Goal: Task Accomplishment & Management: Use online tool/utility

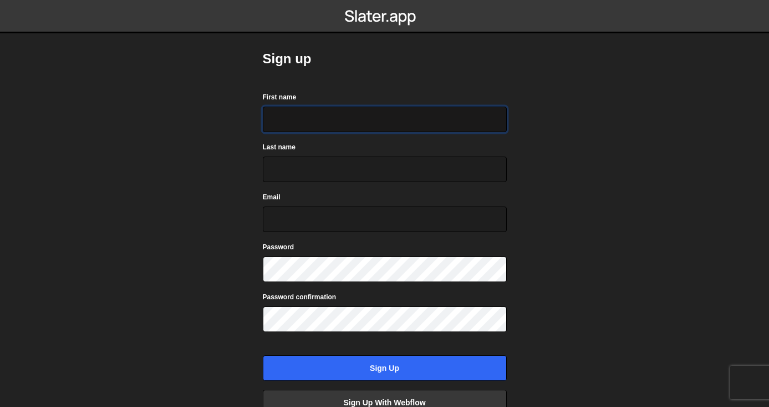
click at [310, 125] on input "First name" at bounding box center [385, 120] width 244 height 26
type input "[PERSON_NAME]"
click at [281, 173] on input "Last name" at bounding box center [385, 169] width 244 height 26
type input "Almasry"
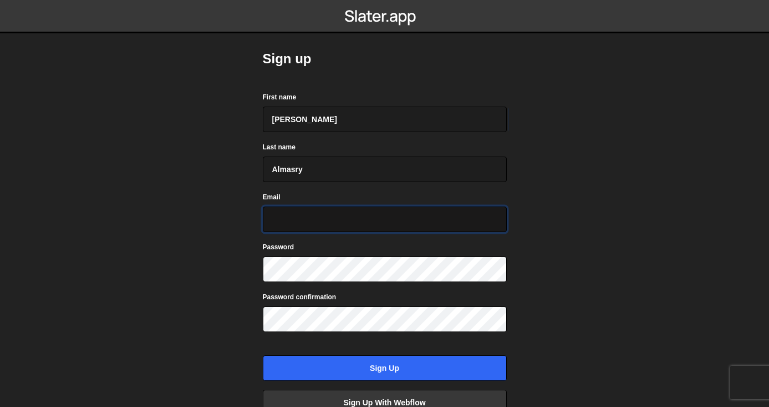
click at [280, 221] on input "Email" at bounding box center [385, 219] width 244 height 26
type input "hello@omaralmasry.com"
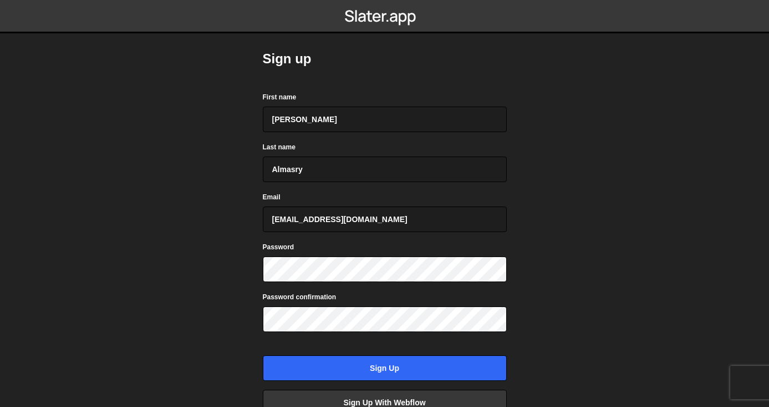
click at [222, 301] on body "Sign up First name Omar Last name Almasry Email hello@omaralmasry.com Password …" at bounding box center [384, 203] width 769 height 407
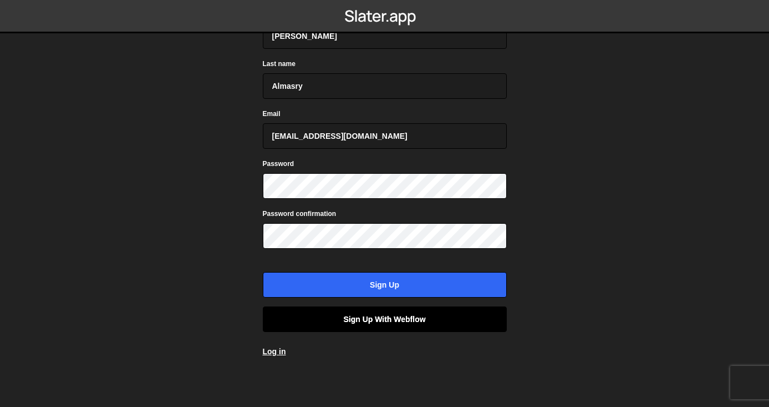
click at [421, 321] on link "Sign up with Webflow" at bounding box center [385, 319] width 244 height 26
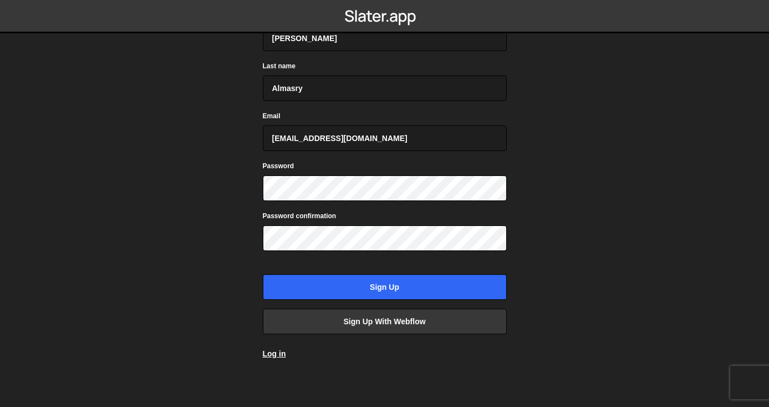
scroll to position [83, 0]
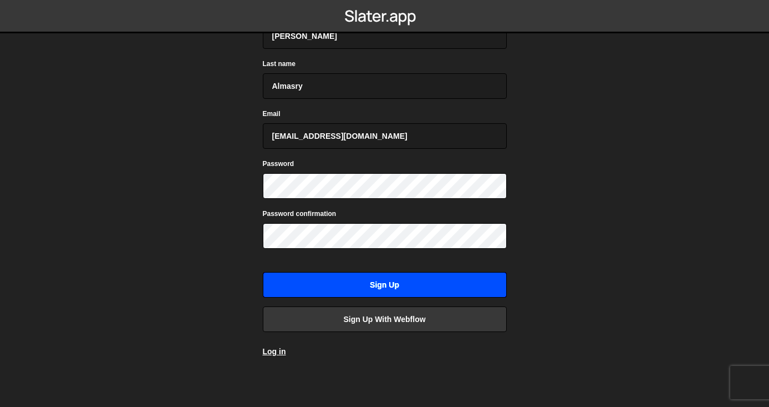
click at [386, 286] on input "Sign up" at bounding box center [385, 285] width 244 height 26
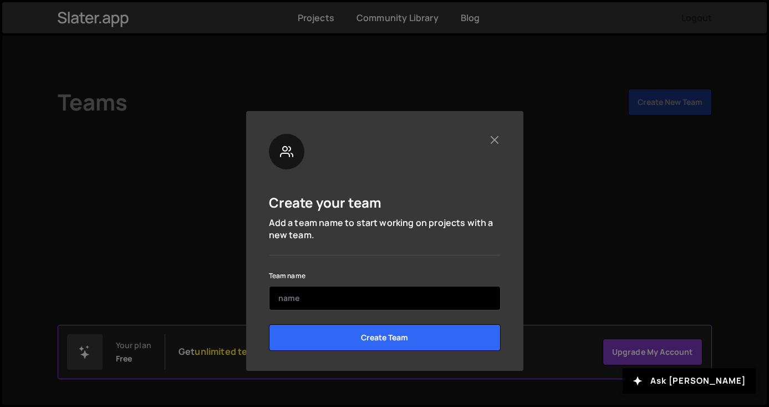
click at [316, 300] on input "text" at bounding box center [385, 298] width 232 height 24
click at [318, 300] on input "Omar" at bounding box center [385, 298] width 232 height 24
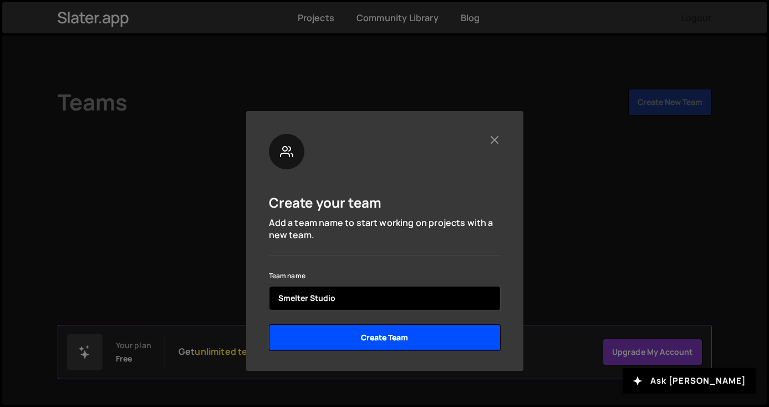
type input "Smelter Studio"
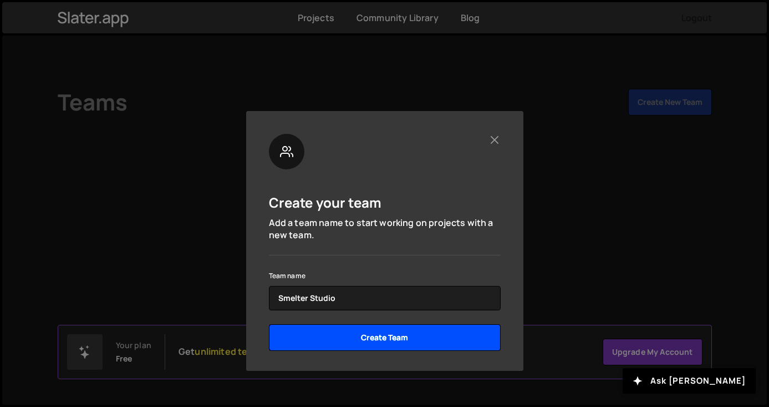
click at [331, 336] on input "Create Team" at bounding box center [385, 337] width 232 height 27
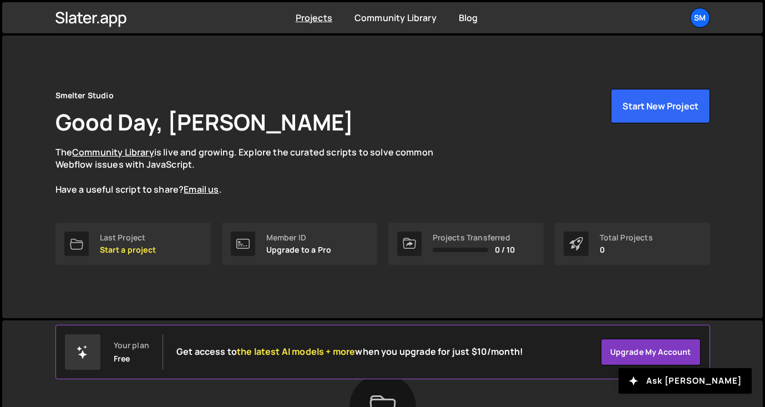
click at [634, 124] on div "Smelter Studio Good Day, Omar Almasry The Community Library is live and growing…" at bounding box center [382, 142] width 655 height 107
click at [641, 118] on button "Start New Project" at bounding box center [660, 106] width 99 height 34
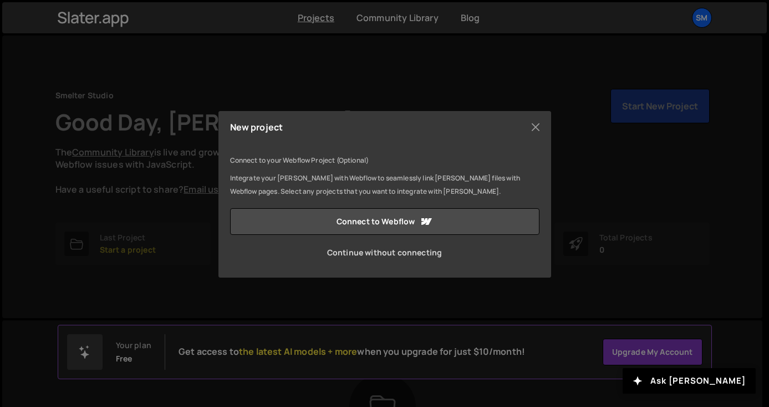
click at [378, 256] on link "Continue without connecting" at bounding box center [385, 252] width 310 height 27
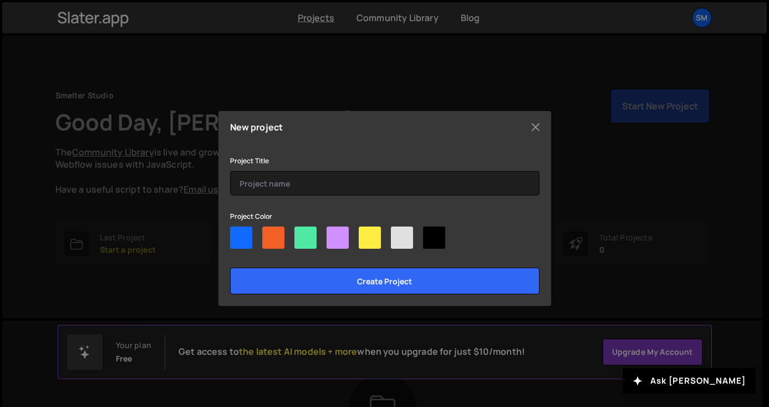
click at [244, 239] on div at bounding box center [241, 237] width 22 height 22
click at [237, 234] on input"] "radio" at bounding box center [233, 229] width 7 height 7
radio input"] "true"
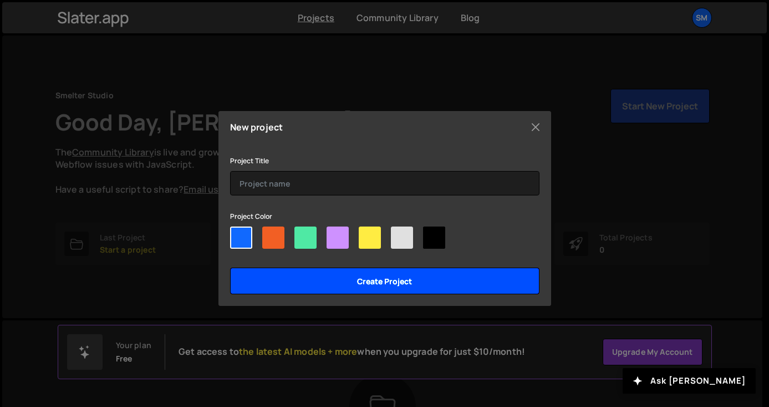
click at [363, 275] on input "Create project" at bounding box center [385, 280] width 310 height 27
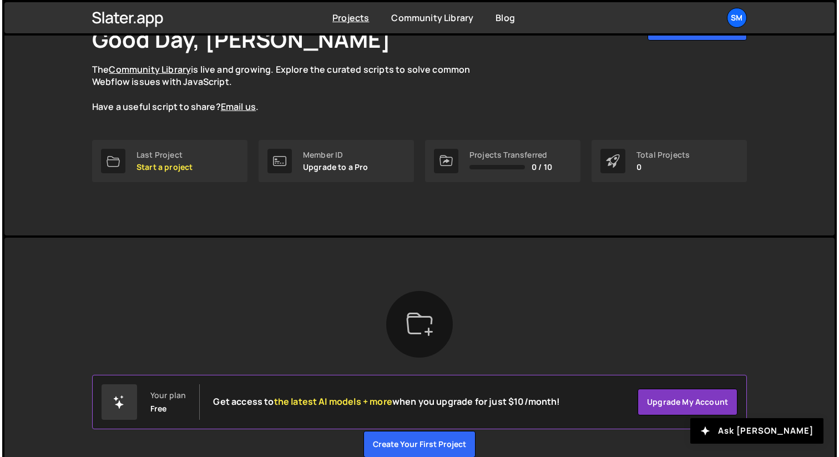
scroll to position [82, 0]
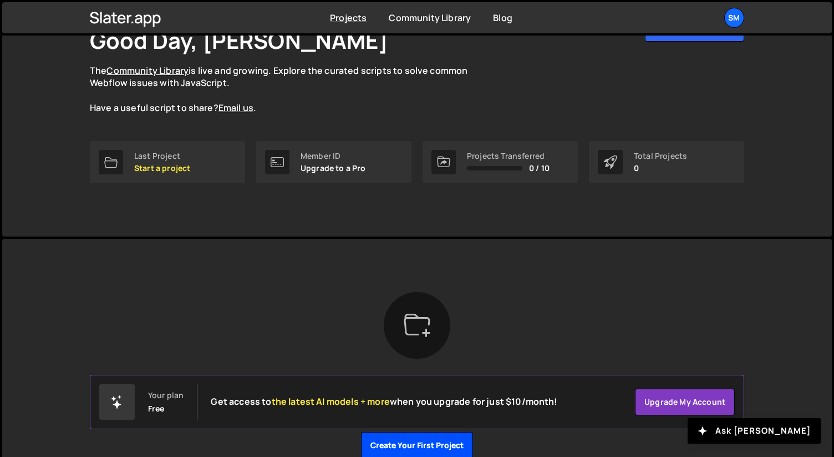
click at [418, 406] on button "Create your first project" at bounding box center [417, 445] width 112 height 27
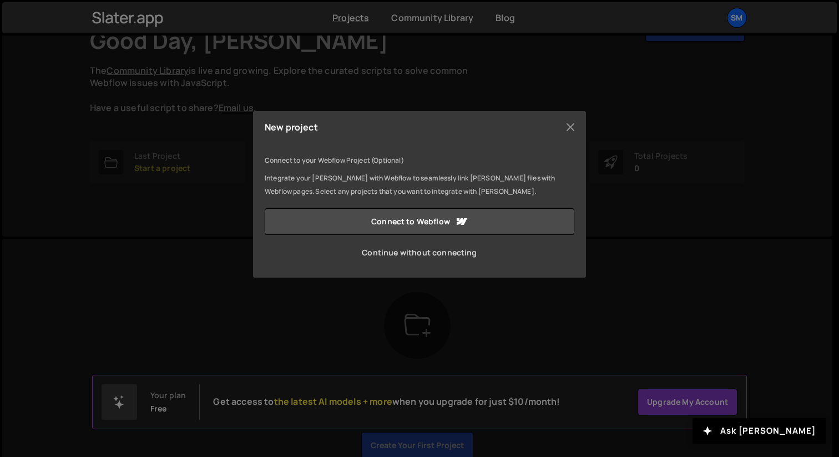
click at [459, 254] on link "Continue without connecting" at bounding box center [420, 252] width 310 height 27
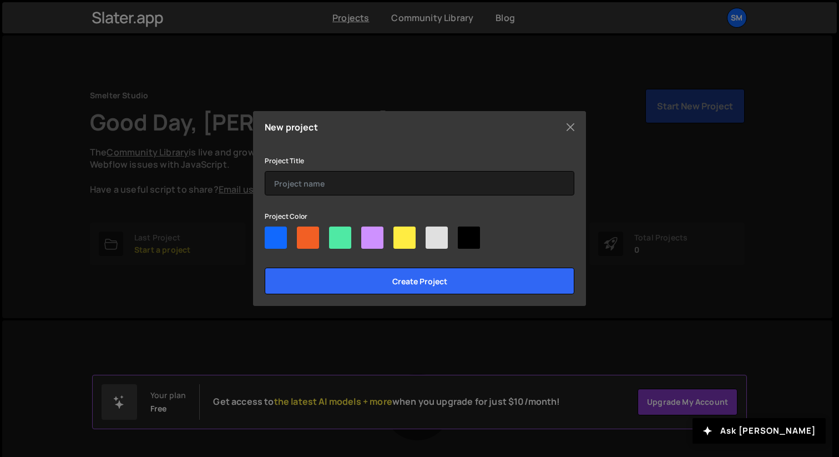
click at [405, 237] on div at bounding box center [404, 237] width 22 height 22
click at [401, 234] on input"] "radio" at bounding box center [396, 229] width 7 height 7
radio input"] "true"
click at [563, 125] on button "Close" at bounding box center [570, 127] width 17 height 17
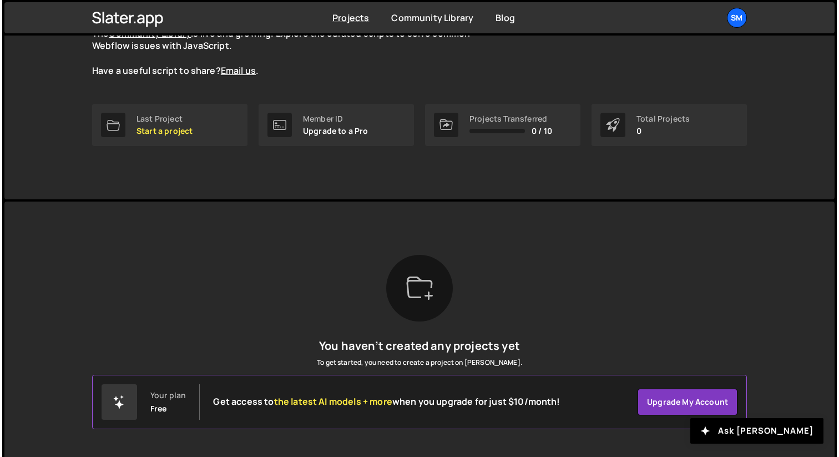
scroll to position [114, 0]
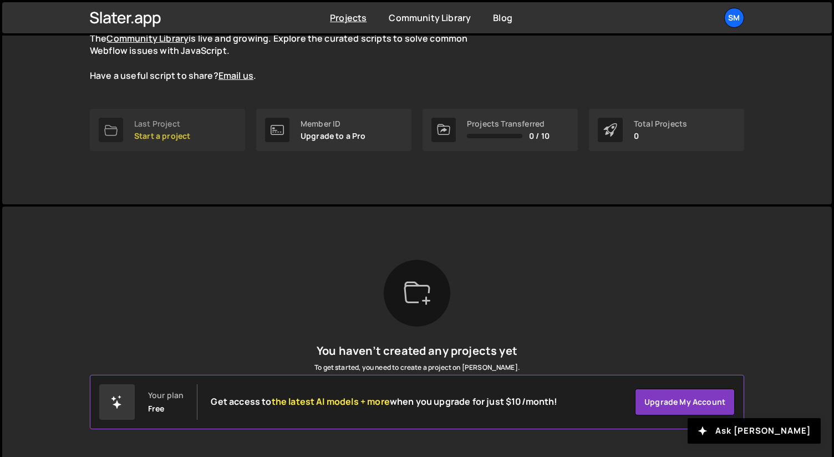
click at [166, 133] on p "Start a project" at bounding box center [162, 135] width 56 height 9
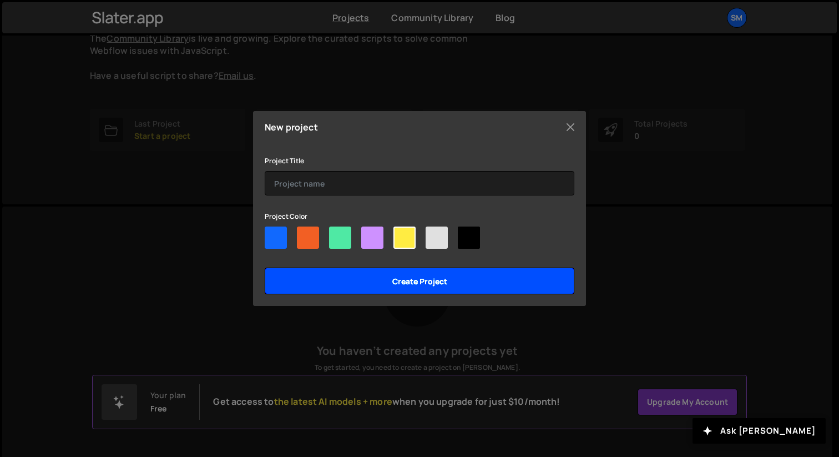
click at [418, 286] on input "Create project" at bounding box center [420, 280] width 310 height 27
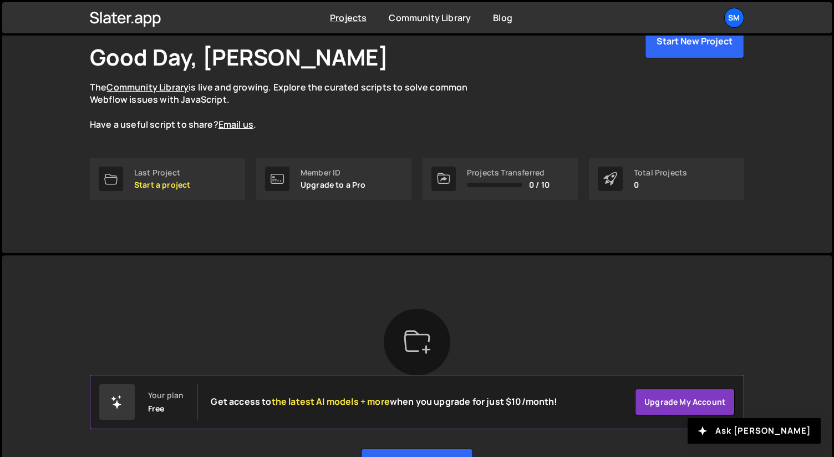
scroll to position [138, 0]
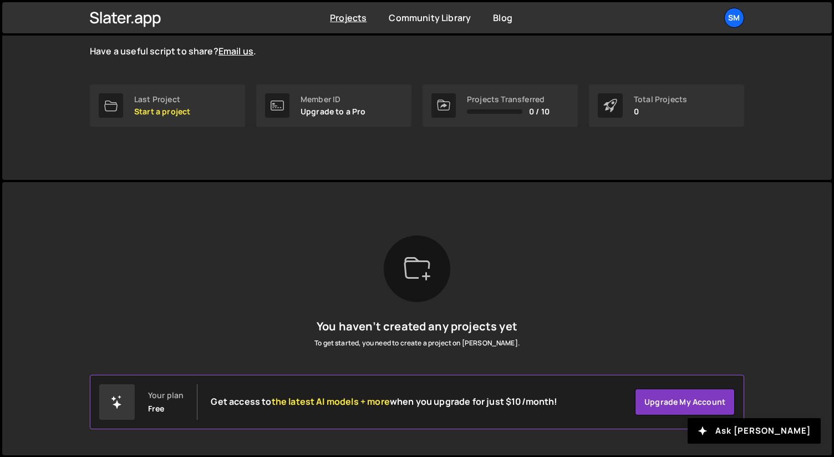
click at [120, 409] on div at bounding box center [117, 402] width 36 height 36
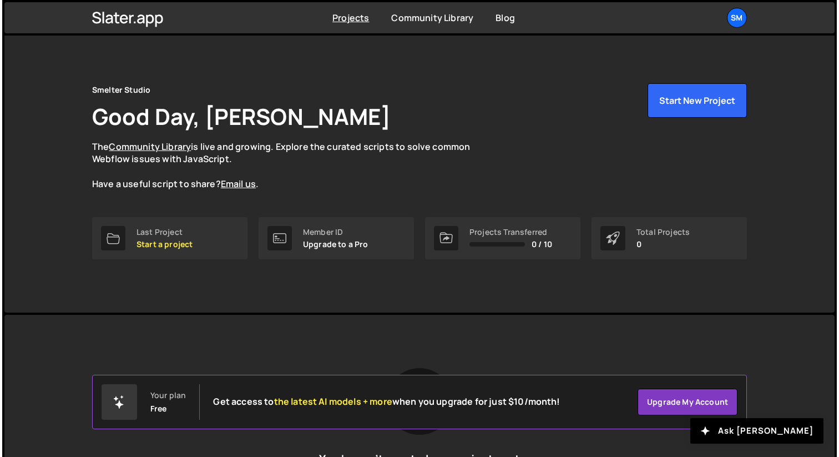
scroll to position [0, 0]
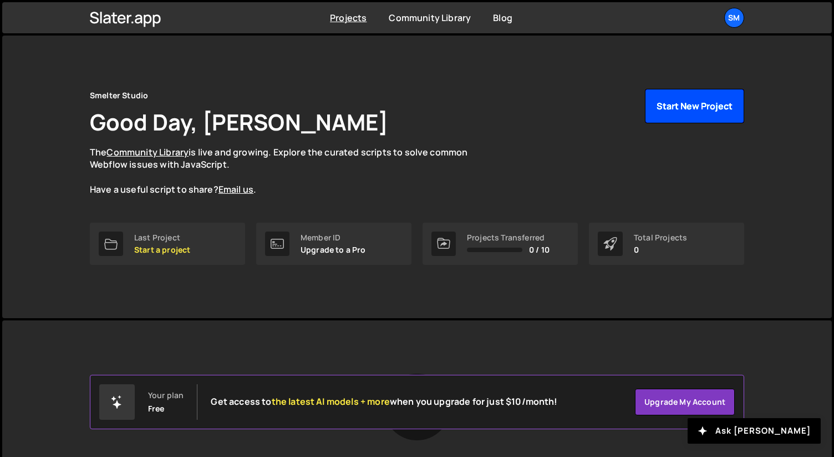
click at [712, 108] on button "Start New Project" at bounding box center [694, 106] width 99 height 34
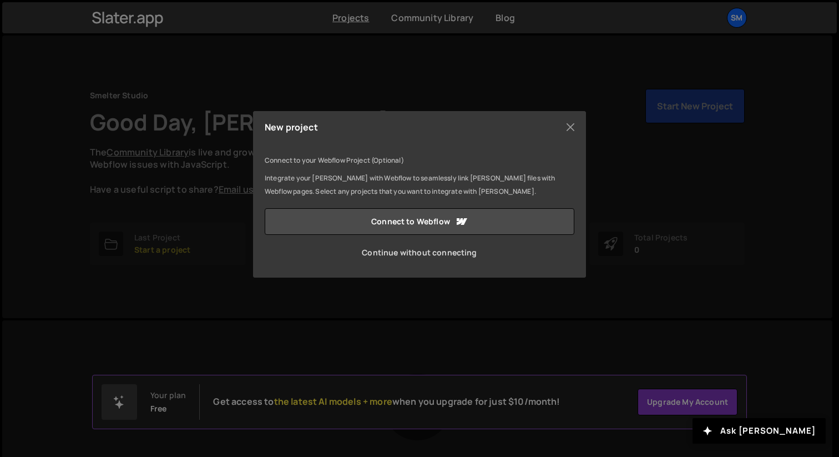
click at [403, 253] on link "Continue without connecting" at bounding box center [420, 252] width 310 height 27
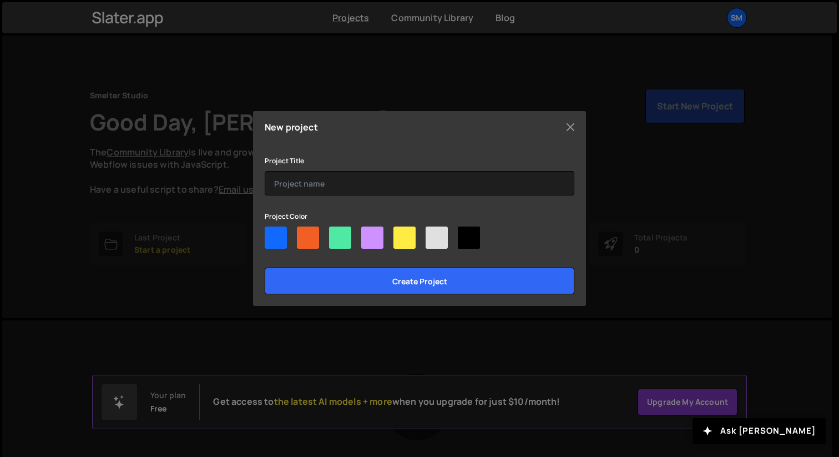
click at [406, 233] on div at bounding box center [404, 237] width 22 height 22
click at [401, 233] on input"] "radio" at bounding box center [396, 229] width 7 height 7
radio input"] "true"
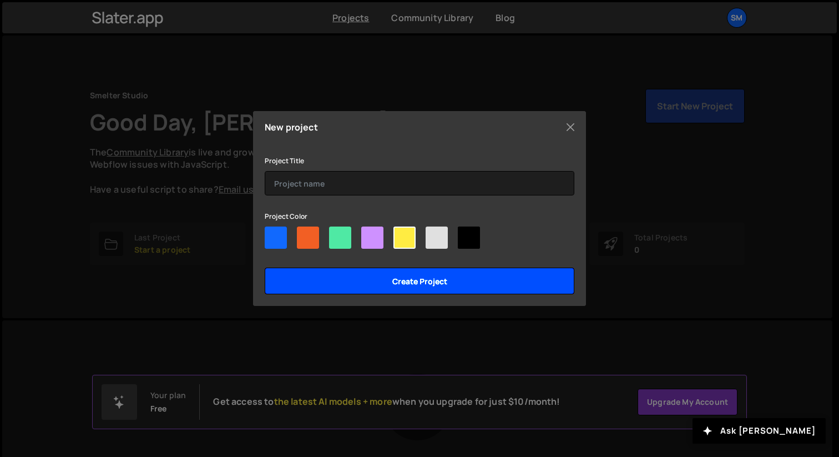
click at [407, 276] on input "Create project" at bounding box center [420, 280] width 310 height 27
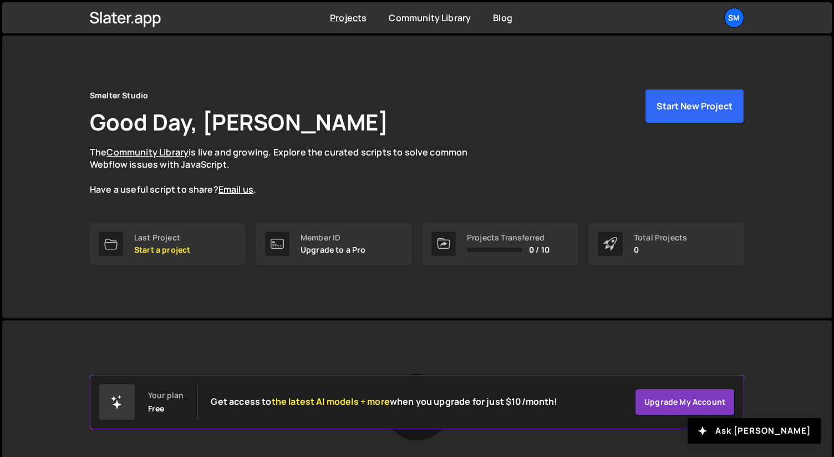
click at [498, 240] on div "Projects Transferred" at bounding box center [508, 237] width 83 height 9
click at [345, 249] on p "Upgrade to a Pro" at bounding box center [333, 249] width 65 height 9
click at [139, 239] on div "Last Project" at bounding box center [162, 237] width 56 height 9
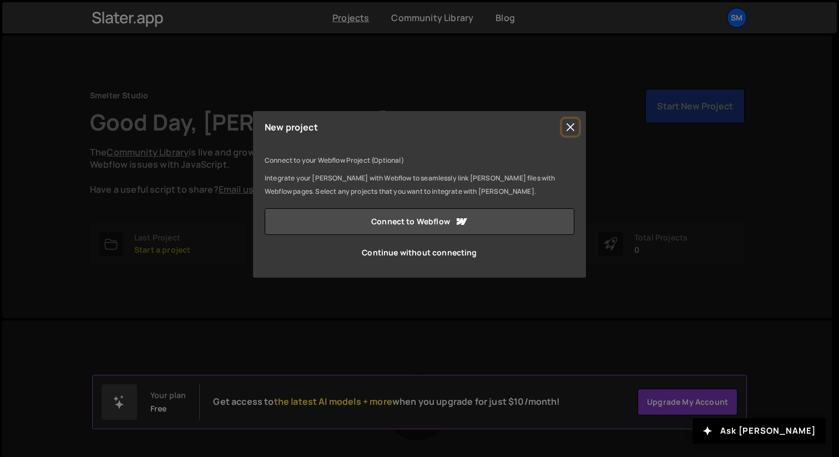
click at [574, 123] on button "Close" at bounding box center [570, 127] width 17 height 17
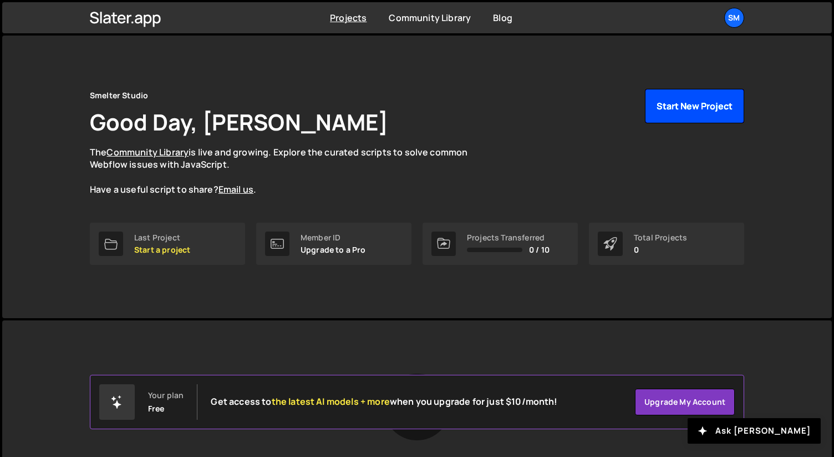
click at [690, 99] on button "Start New Project" at bounding box center [694, 106] width 99 height 34
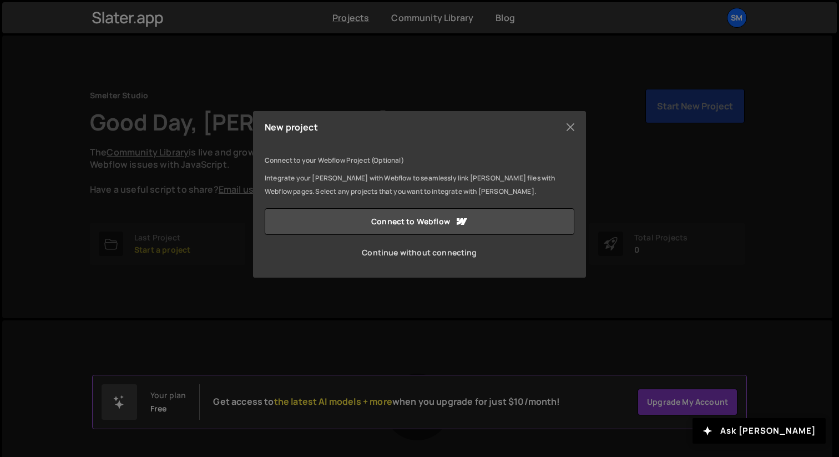
click at [426, 256] on link "Continue without connecting" at bounding box center [420, 252] width 310 height 27
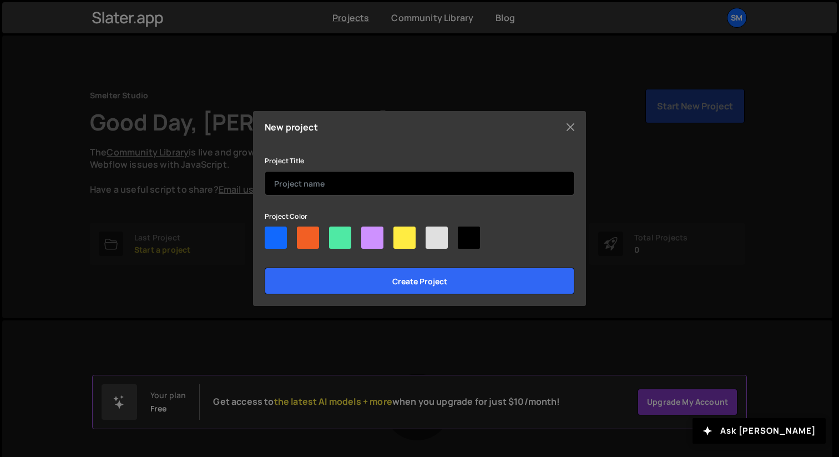
click at [339, 178] on input "text" at bounding box center [420, 183] width 310 height 24
type input "Eon Dental Doctor Finder"
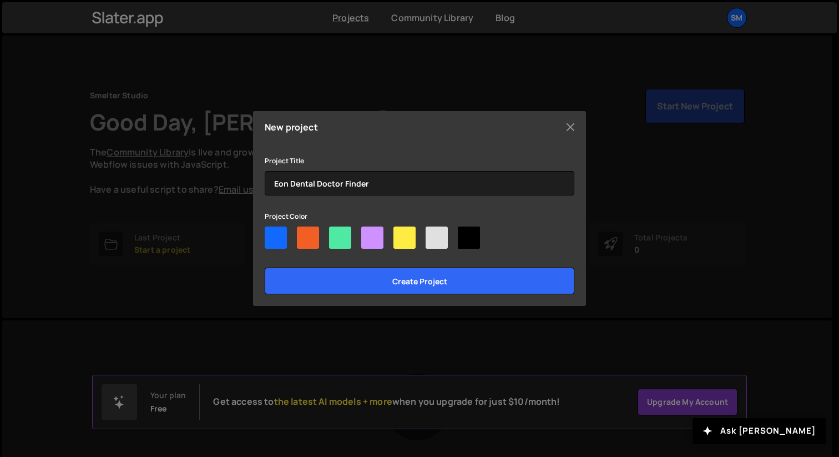
click at [409, 231] on div at bounding box center [404, 237] width 22 height 22
click at [401, 231] on input"] "radio" at bounding box center [396, 229] width 7 height 7
radio input"] "true"
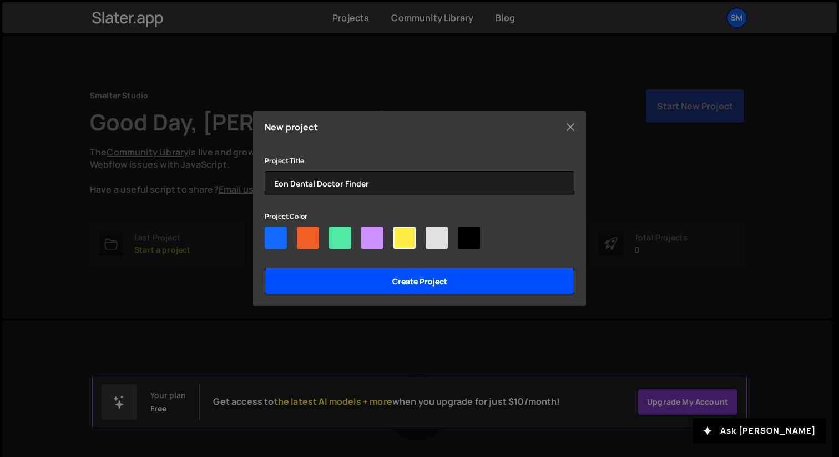
click at [414, 286] on input "Create project" at bounding box center [420, 280] width 310 height 27
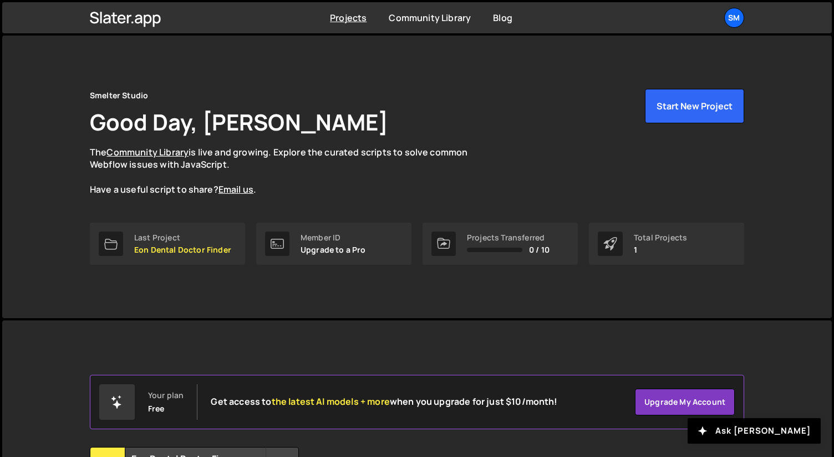
scroll to position [114, 0]
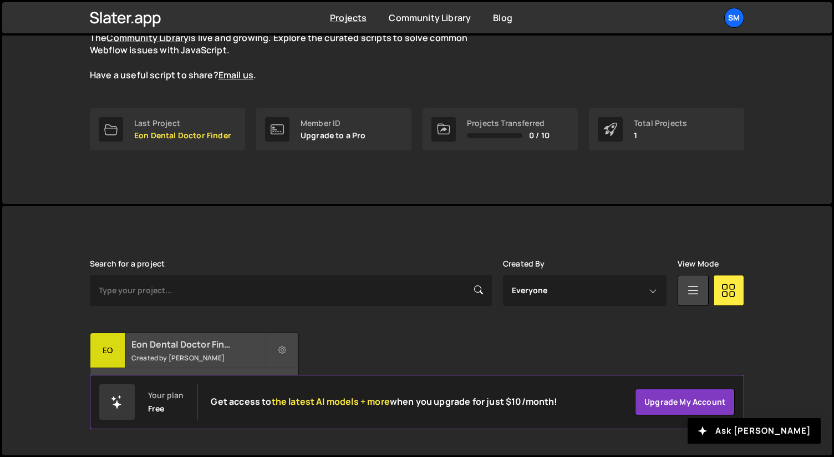
click at [173, 353] on small "Created by Omar Almasry" at bounding box center [198, 357] width 134 height 9
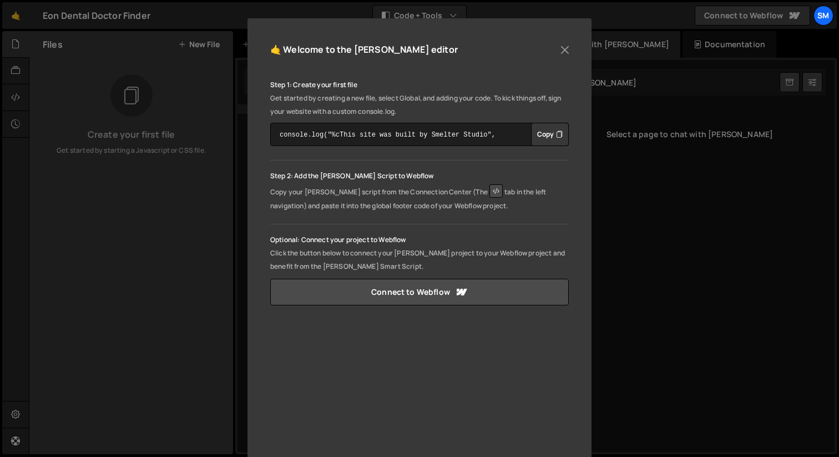
scroll to position [107, 0]
click at [489, 187] on icon at bounding box center [495, 189] width 13 height 13
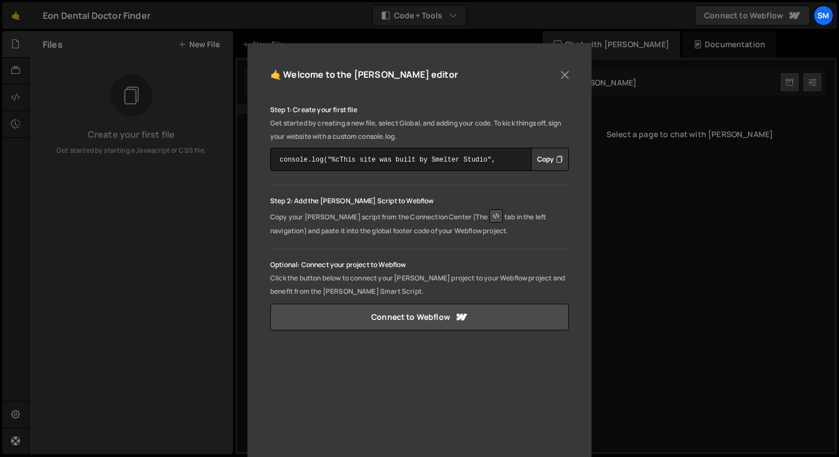
scroll to position [80, 0]
click at [569, 80] on button "Close" at bounding box center [564, 75] width 17 height 17
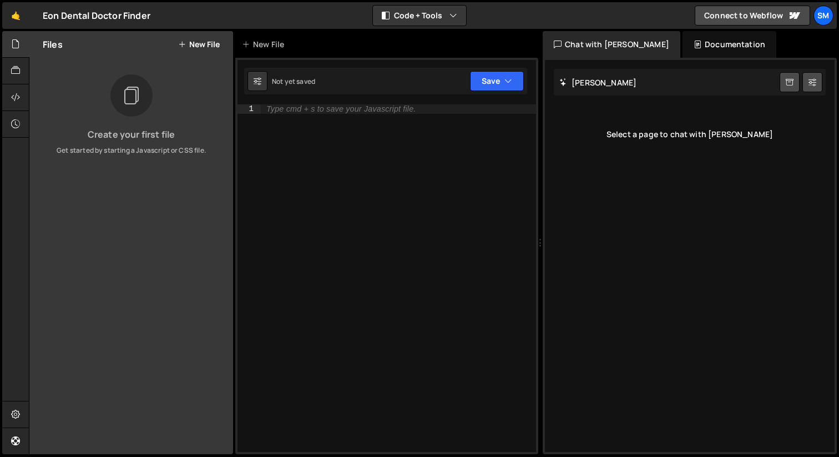
click at [316, 114] on div "Type cmd + s to save your Javascript file." at bounding box center [398, 287] width 275 height 366
type textarea "console.log('test link');"
click at [491, 79] on button "Save" at bounding box center [497, 81] width 54 height 20
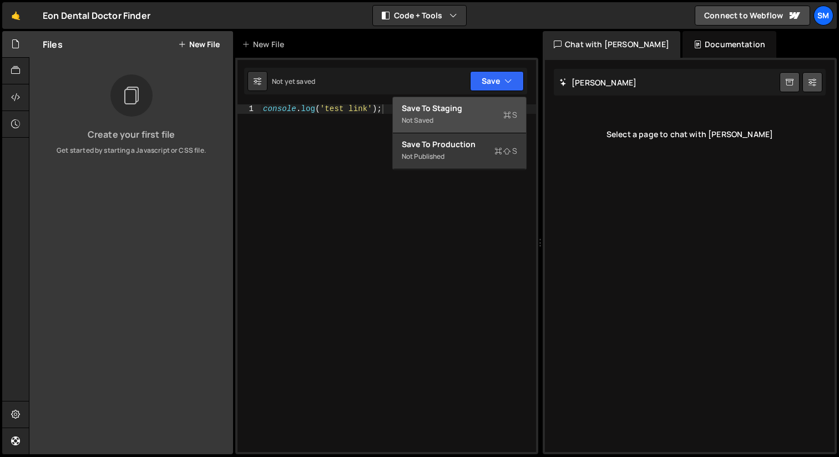
click at [441, 115] on div "Not saved" at bounding box center [459, 120] width 115 height 13
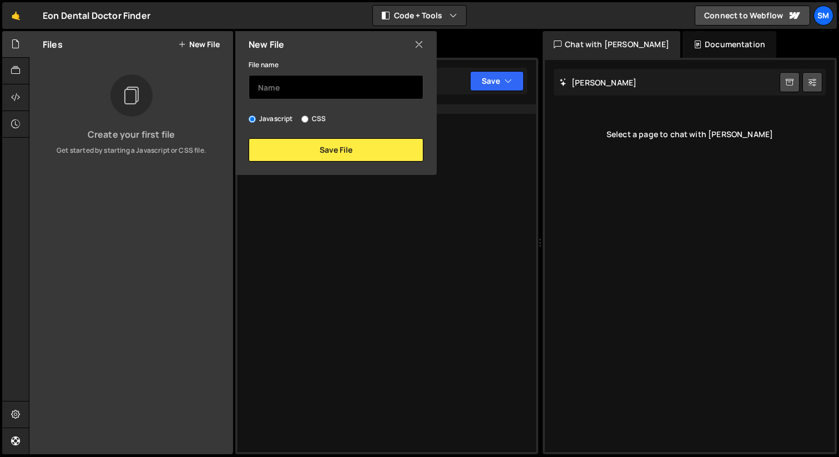
click at [327, 85] on input "text" at bounding box center [336, 87] width 175 height 24
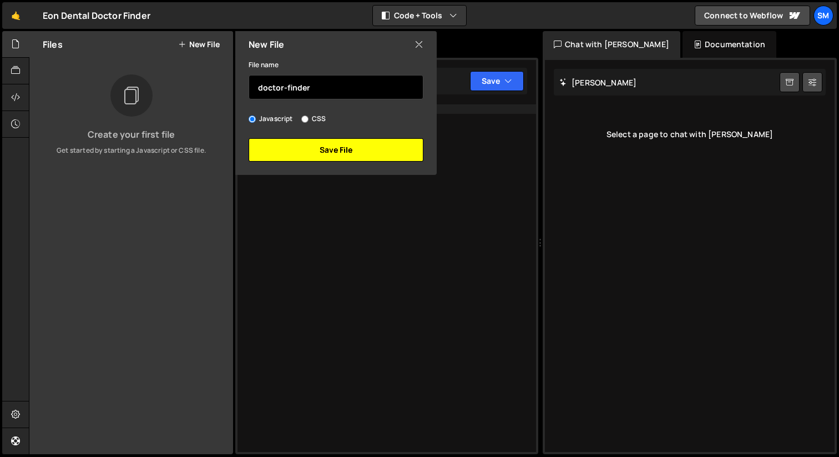
type input "doctor-finder"
click at [338, 156] on button "Save File" at bounding box center [336, 149] width 175 height 23
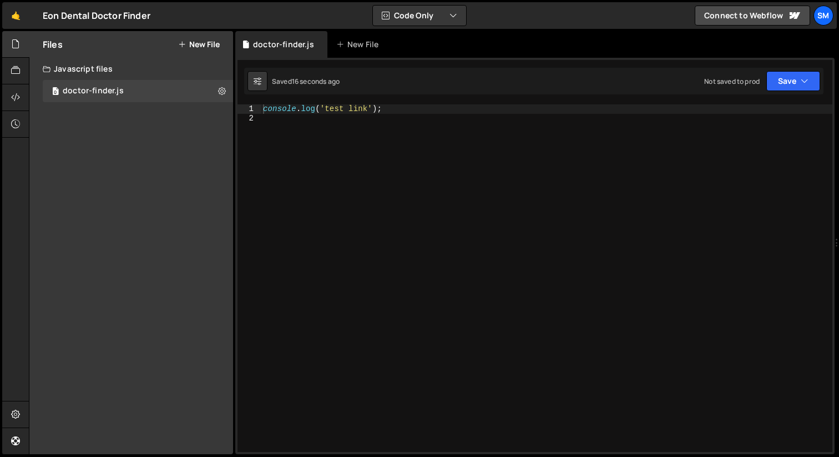
drag, startPoint x: 541, startPoint y: 242, endPoint x: 838, endPoint y: 217, distance: 298.4
click at [838, 217] on div at bounding box center [836, 242] width 4 height 423
click at [224, 88] on icon at bounding box center [222, 90] width 8 height 11
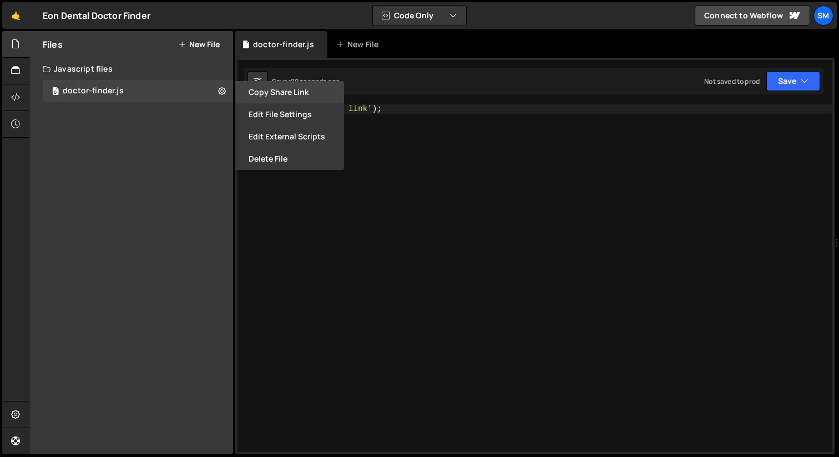
click at [291, 90] on button "Copy share link" at bounding box center [289, 92] width 109 height 22
click at [146, 175] on div "Files New File Create your first file Get started by starting a Javascript or C…" at bounding box center [131, 242] width 204 height 423
click at [18, 83] on div at bounding box center [15, 71] width 27 height 27
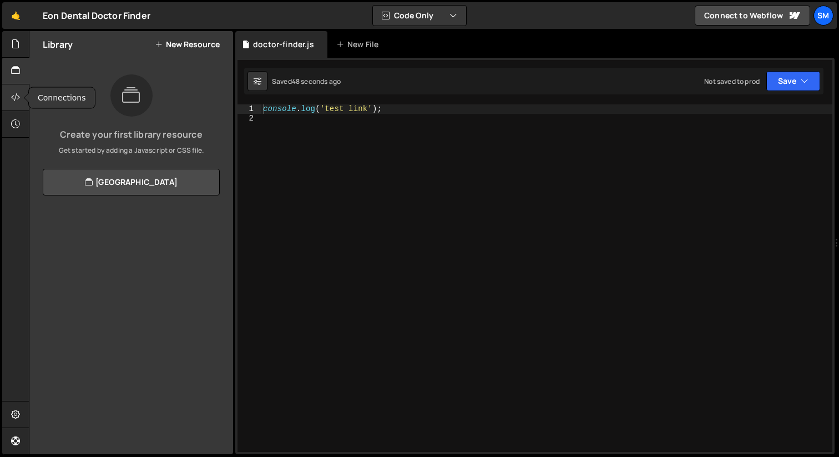
click at [18, 101] on icon at bounding box center [15, 97] width 9 height 12
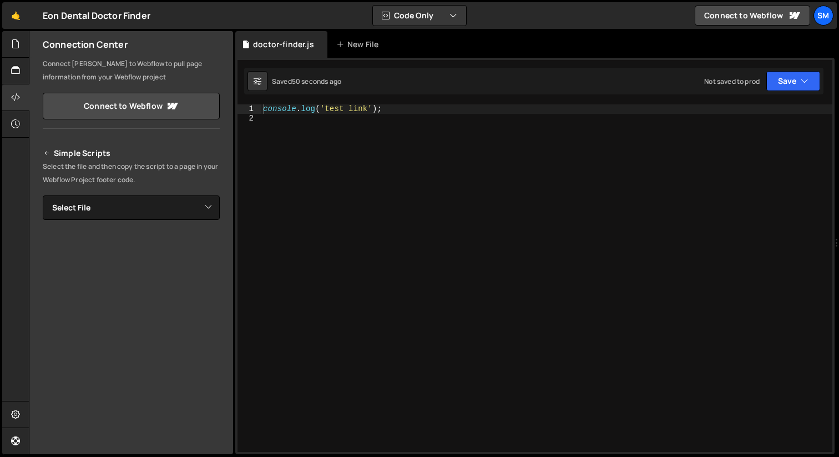
scroll to position [28, 0]
click at [147, 210] on select "Select File doctor-finder.js" at bounding box center [131, 207] width 177 height 24
select select "44997"
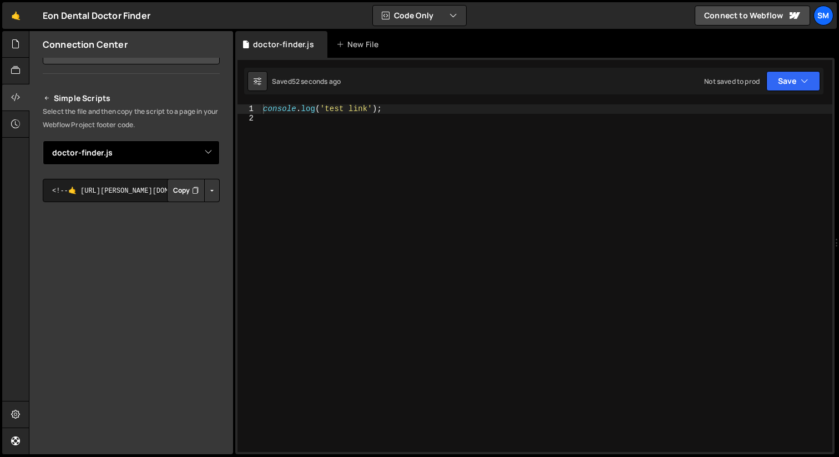
scroll to position [83, 0]
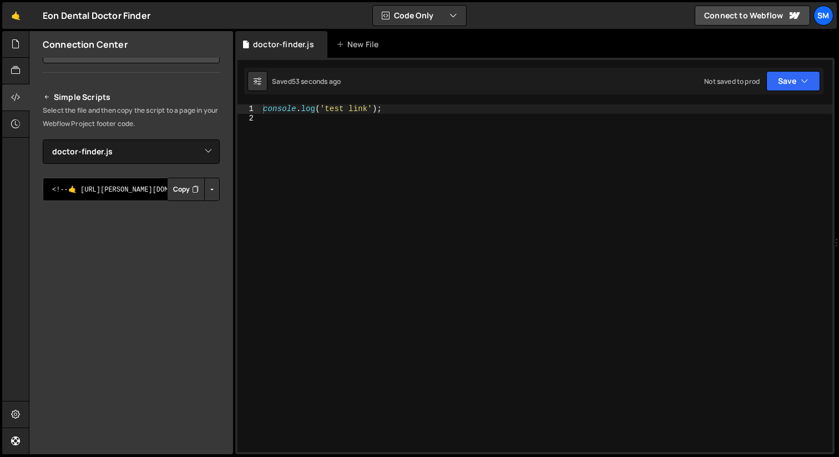
click at [82, 188] on textarea "<!--🤙 https://slater.app/16556/44997.js--> <script>document.addEventListener("D…" at bounding box center [131, 189] width 177 height 23
click at [205, 190] on button "Button group with nested dropdown" at bounding box center [212, 189] width 16 height 23
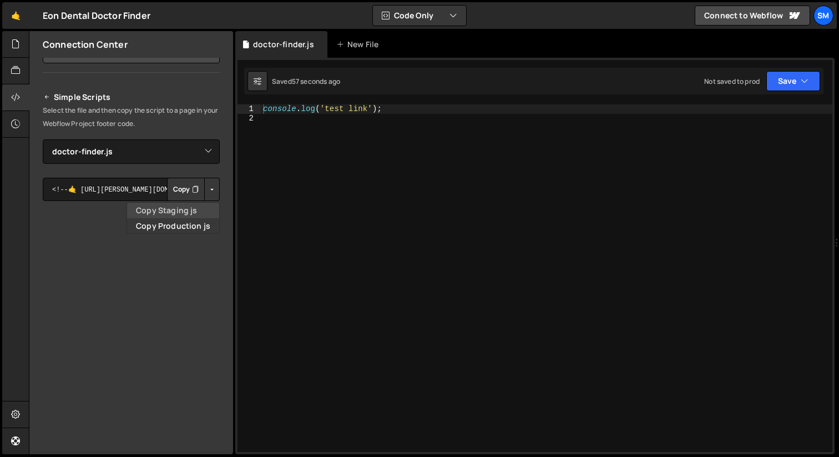
click at [174, 209] on link "Copy Staging js" at bounding box center [173, 210] width 92 height 16
